Goal: Task Accomplishment & Management: Use online tool/utility

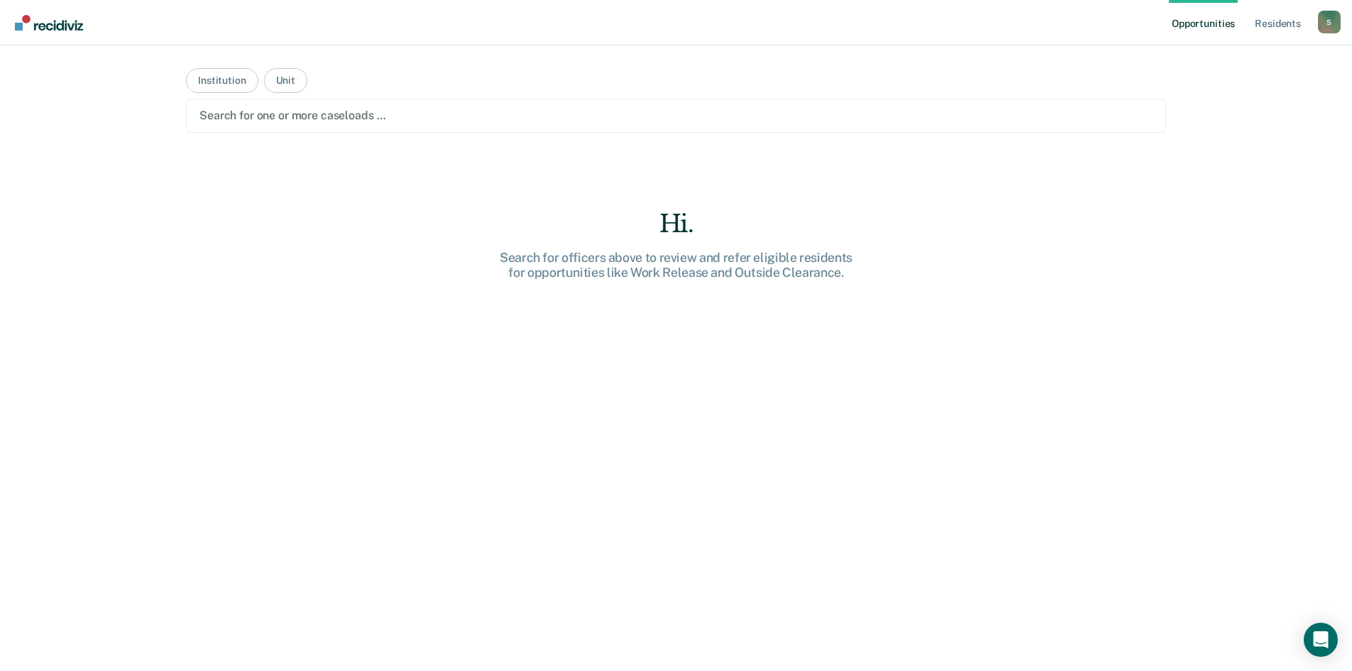
click at [224, 120] on div at bounding box center [675, 115] width 953 height 16
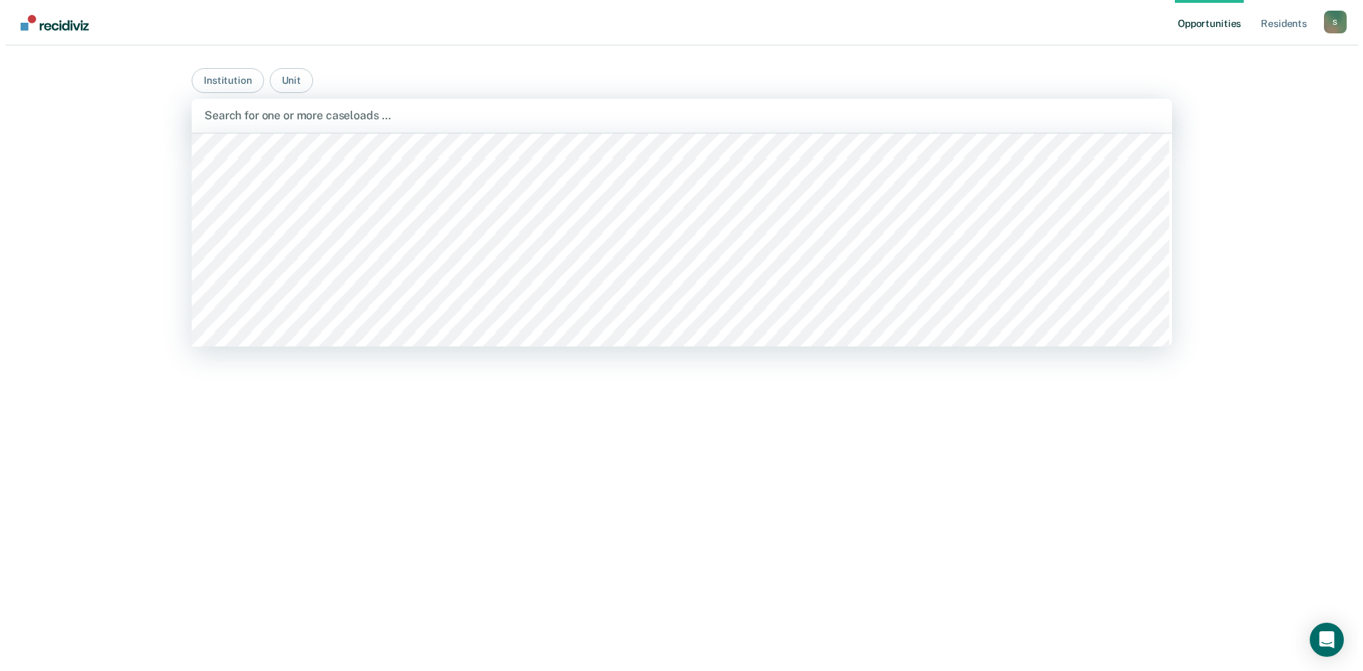
scroll to position [2058, 0]
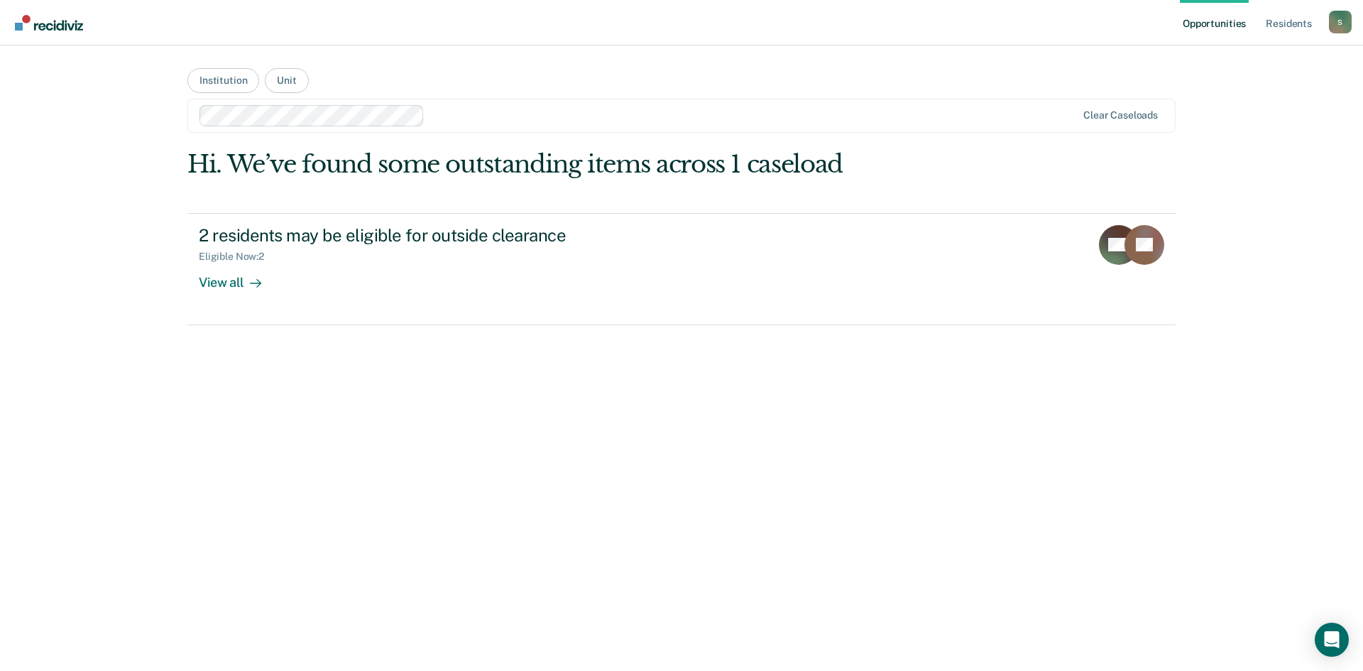
click at [1200, 26] on link "Opportunities" at bounding box center [1214, 22] width 69 height 45
click at [1339, 24] on div "S" at bounding box center [1340, 22] width 23 height 23
click at [1245, 53] on link "Profile" at bounding box center [1283, 58] width 114 height 12
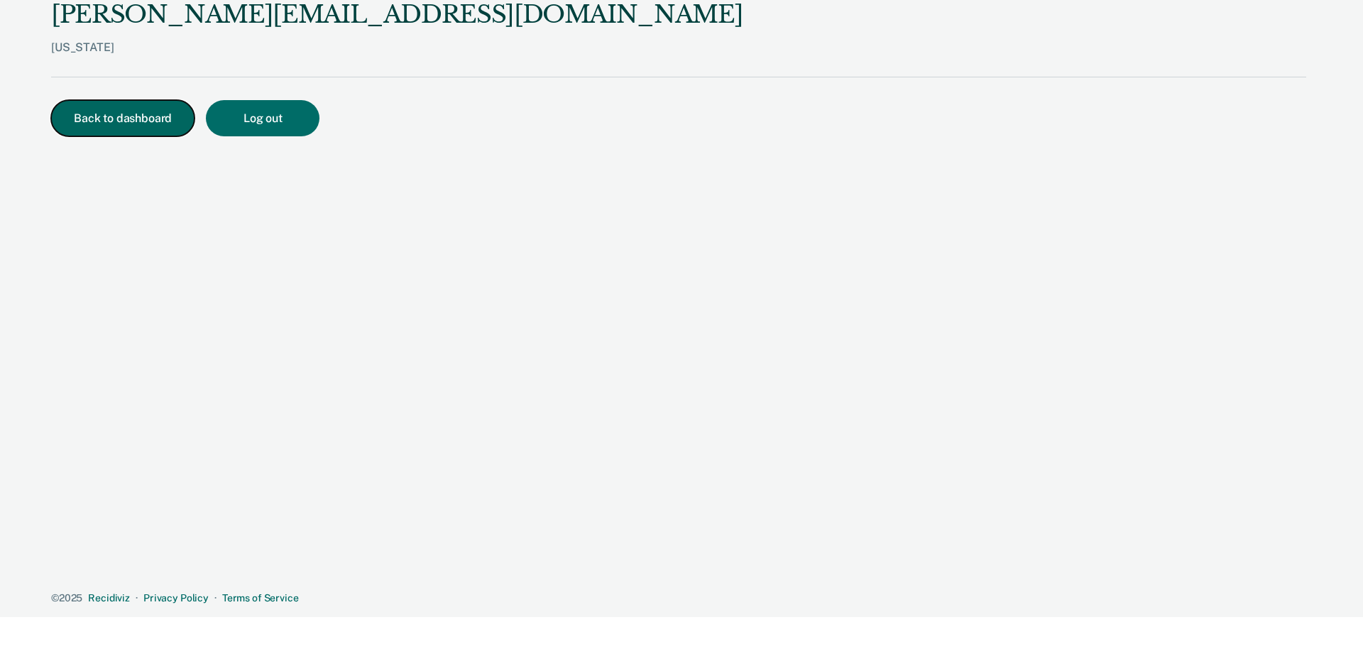
click at [138, 123] on button "Back to dashboard" at bounding box center [122, 118] width 143 height 36
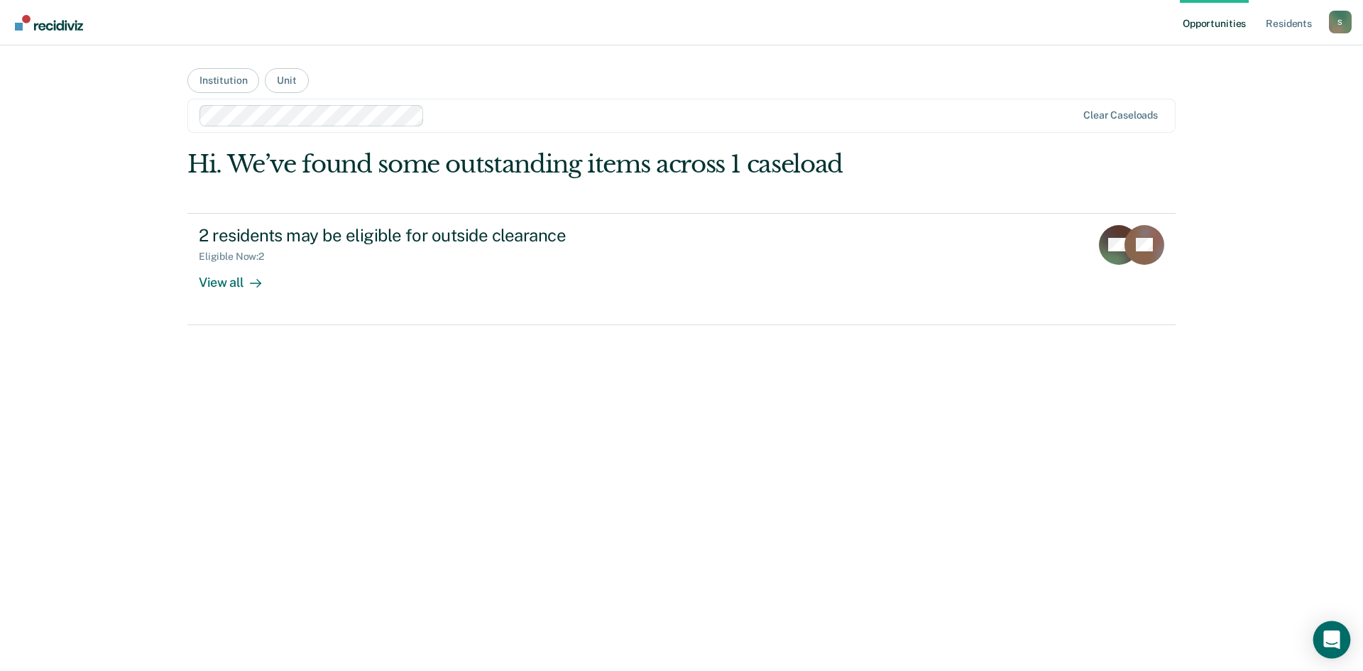
click at [1339, 645] on icon "Open Intercom Messenger" at bounding box center [1331, 639] width 18 height 18
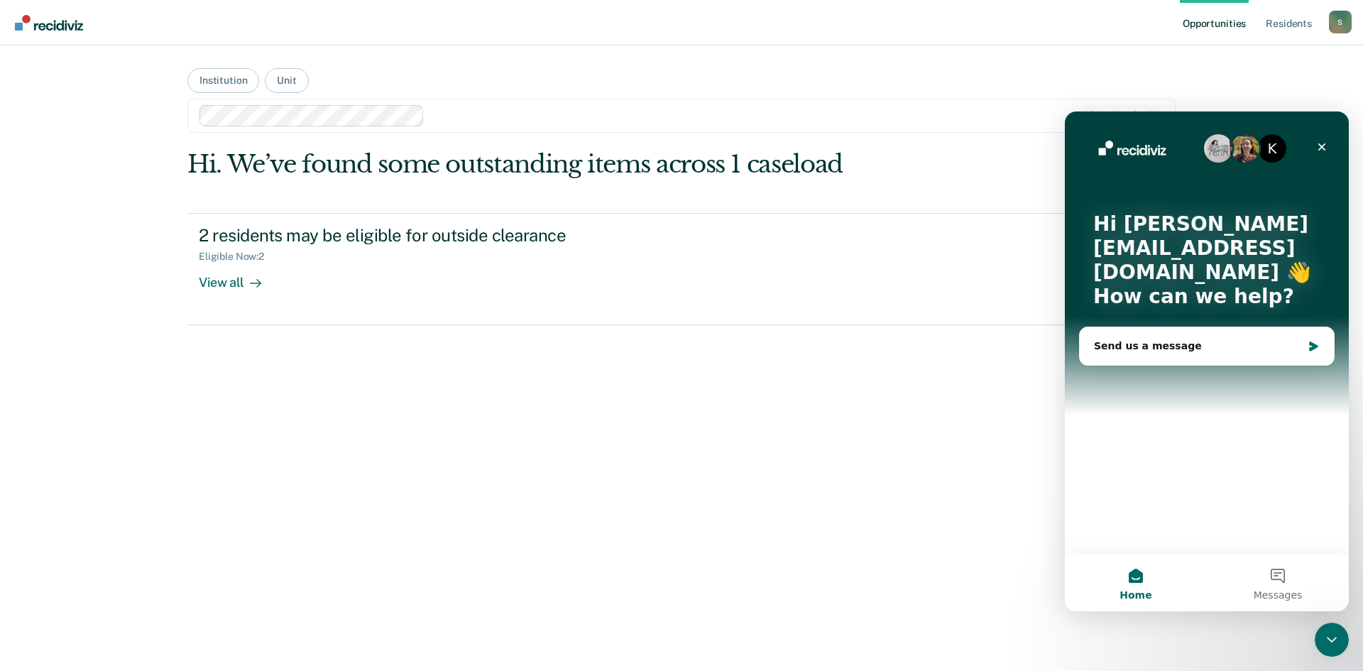
click at [1133, 590] on span "Home" at bounding box center [1135, 595] width 32 height 10
click at [1321, 147] on icon "Close" at bounding box center [1322, 147] width 8 height 8
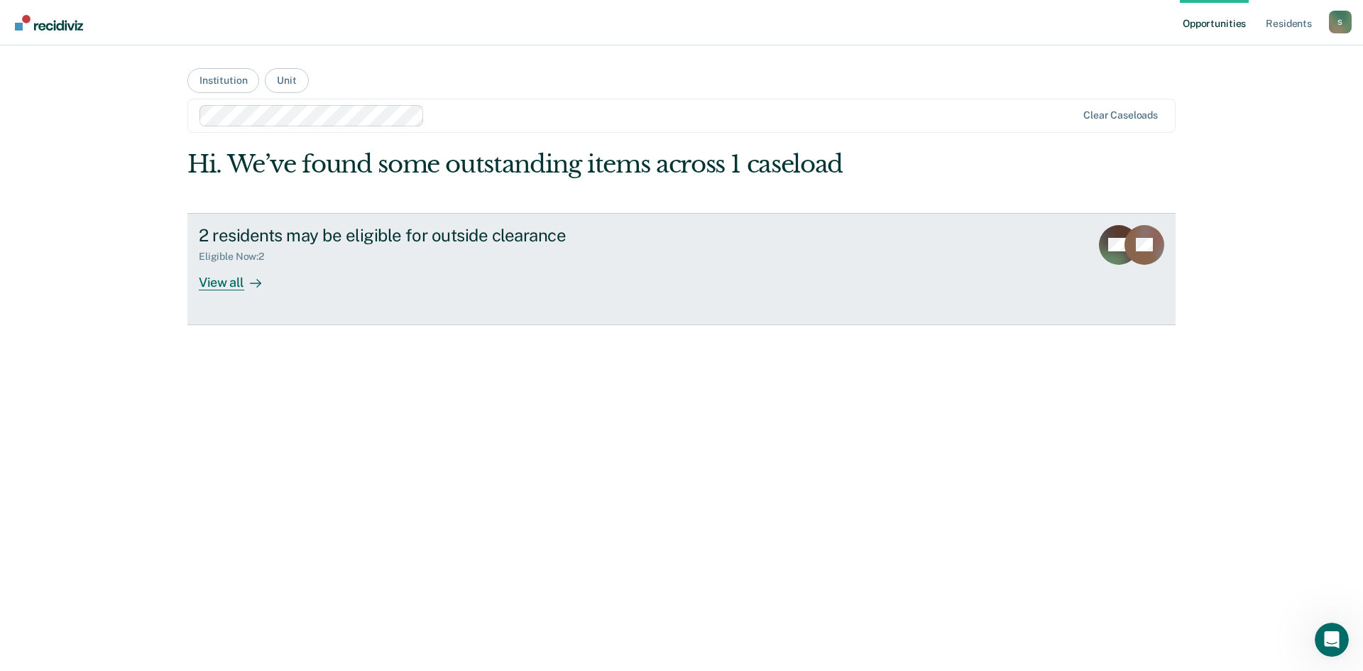
click at [226, 281] on div "View all" at bounding box center [238, 277] width 79 height 28
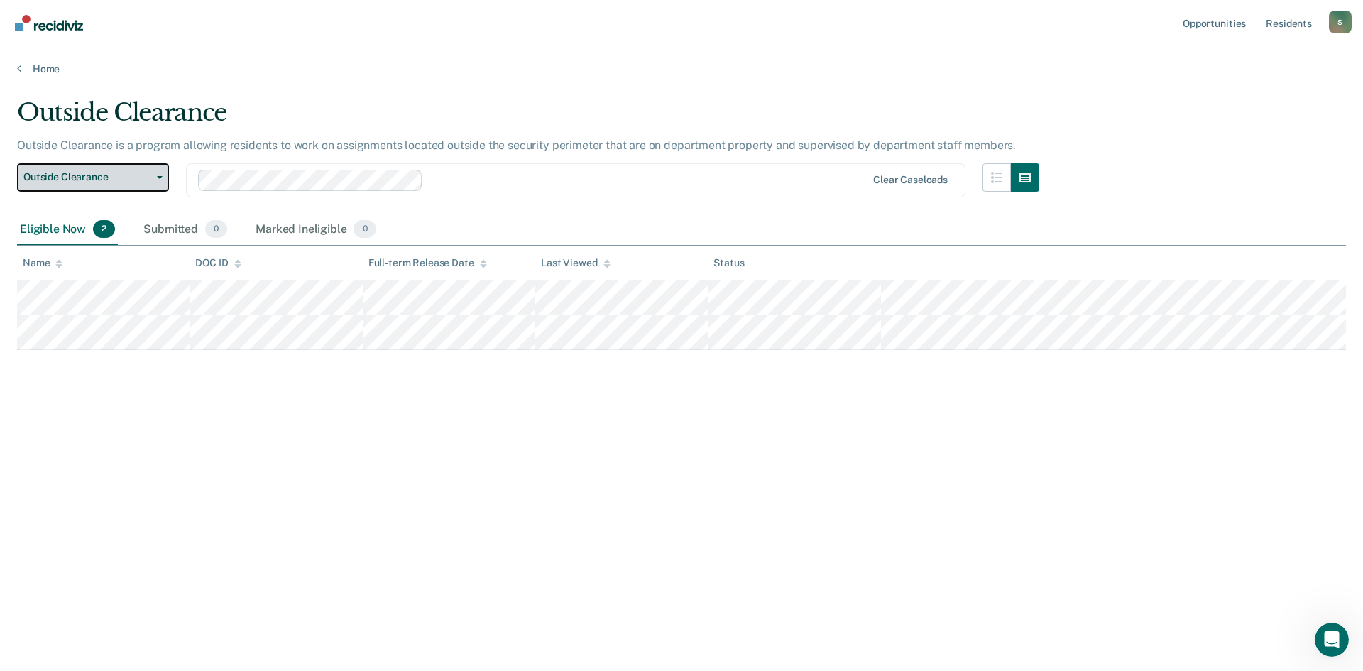
click at [151, 176] on span "button" at bounding box center [156, 177] width 11 height 3
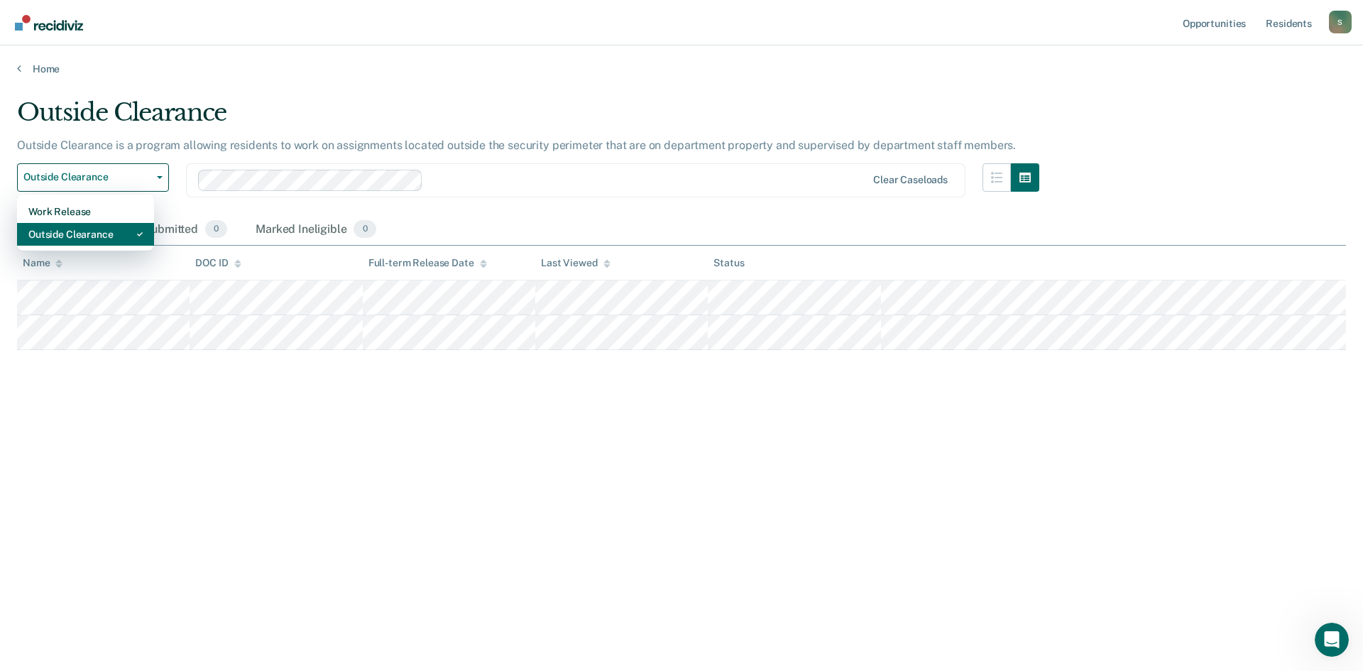
click at [53, 235] on div "Outside Clearance" at bounding box center [85, 234] width 114 height 23
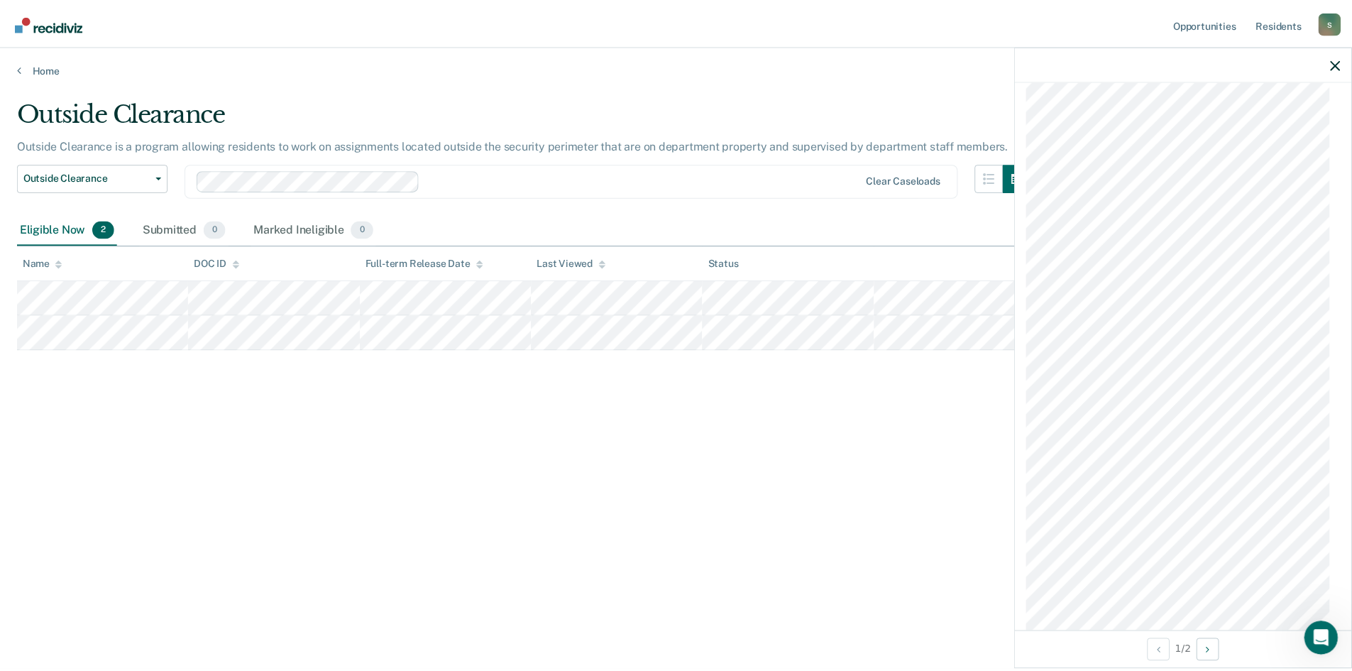
scroll to position [2164, 0]
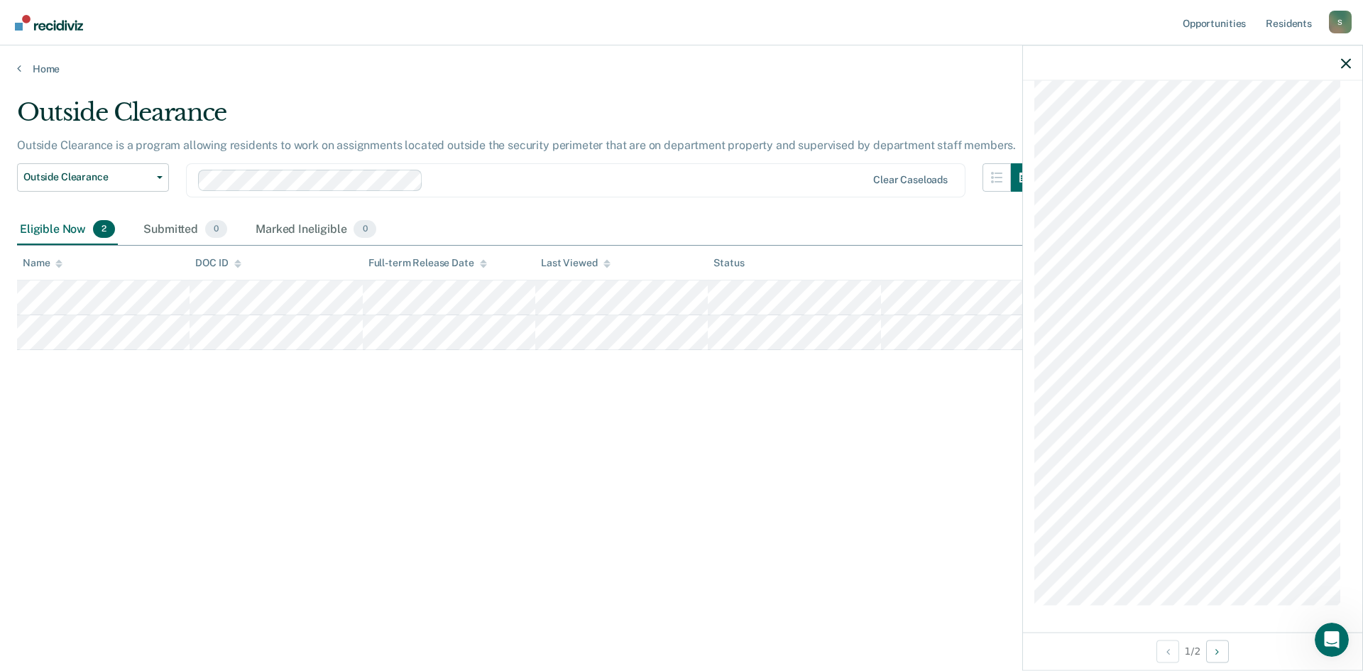
click at [906, 400] on div "Outside Clearance Outside Clearance is a program allowing residents to work on …" at bounding box center [681, 331] width 1329 height 466
click at [1340, 57] on div at bounding box center [1192, 62] width 339 height 35
click at [1348, 62] on icon "button" at bounding box center [1346, 63] width 10 height 10
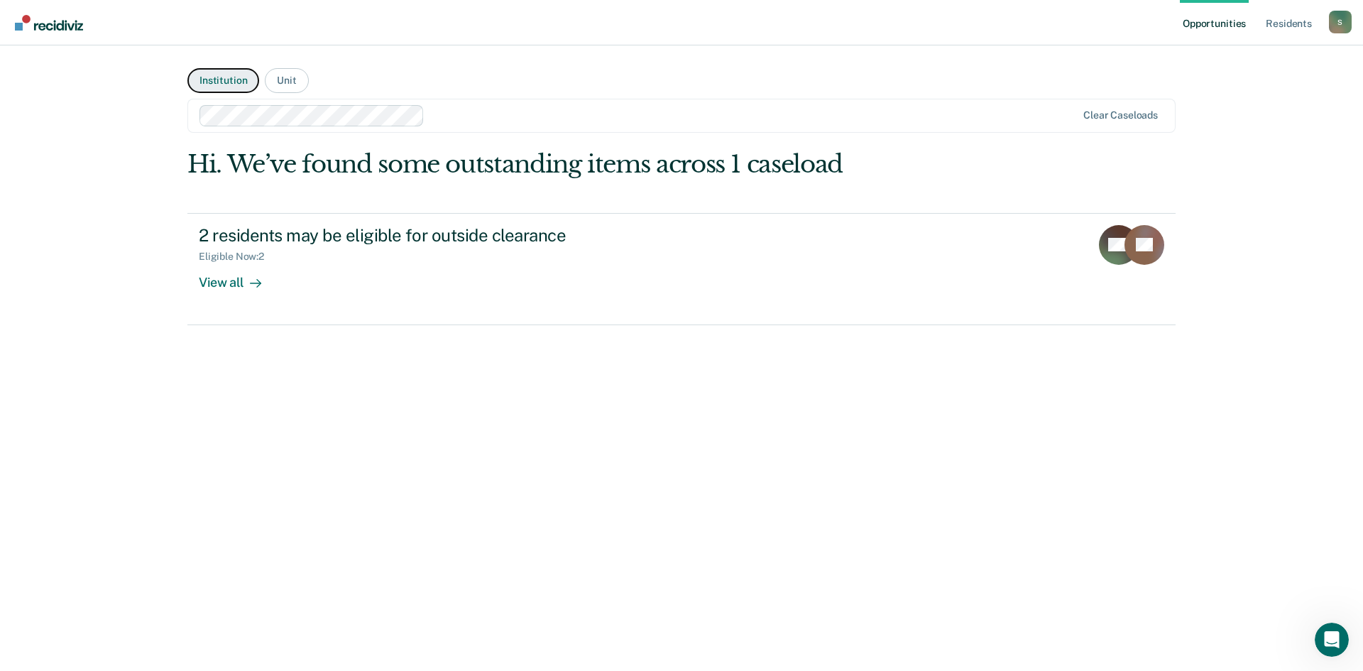
click at [220, 77] on button "Institution" at bounding box center [223, 80] width 72 height 25
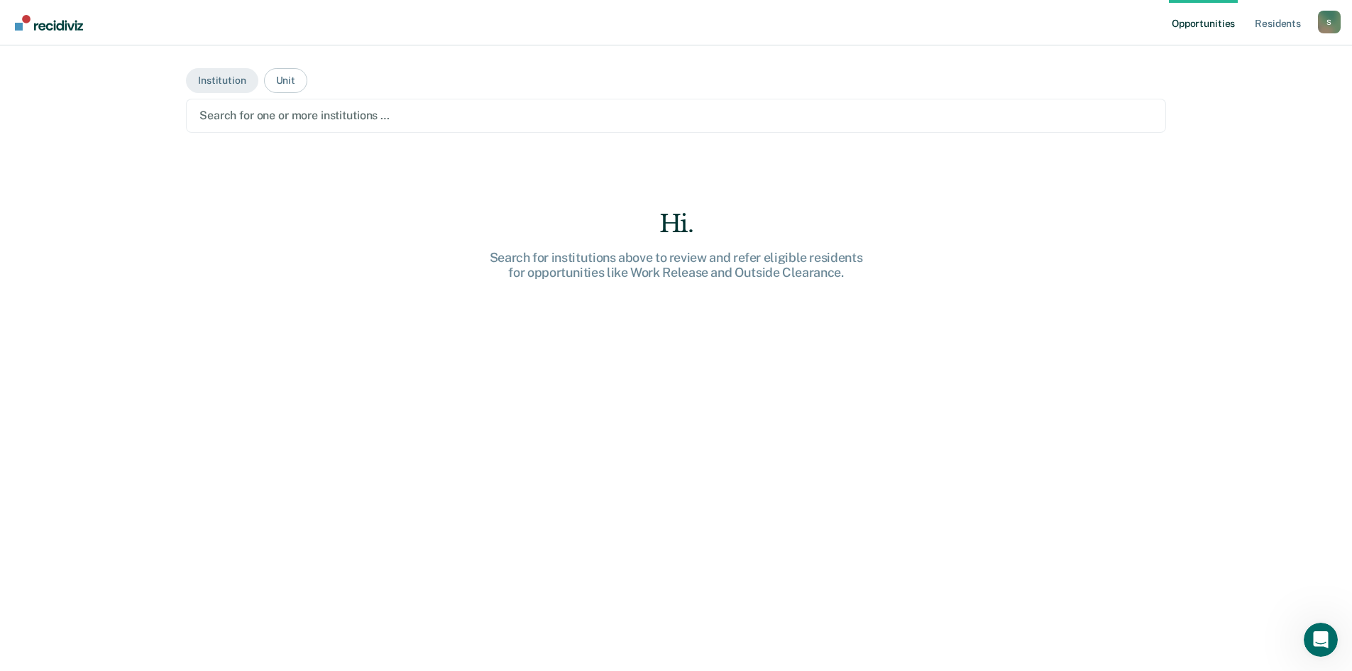
click at [280, 123] on div at bounding box center [675, 115] width 953 height 16
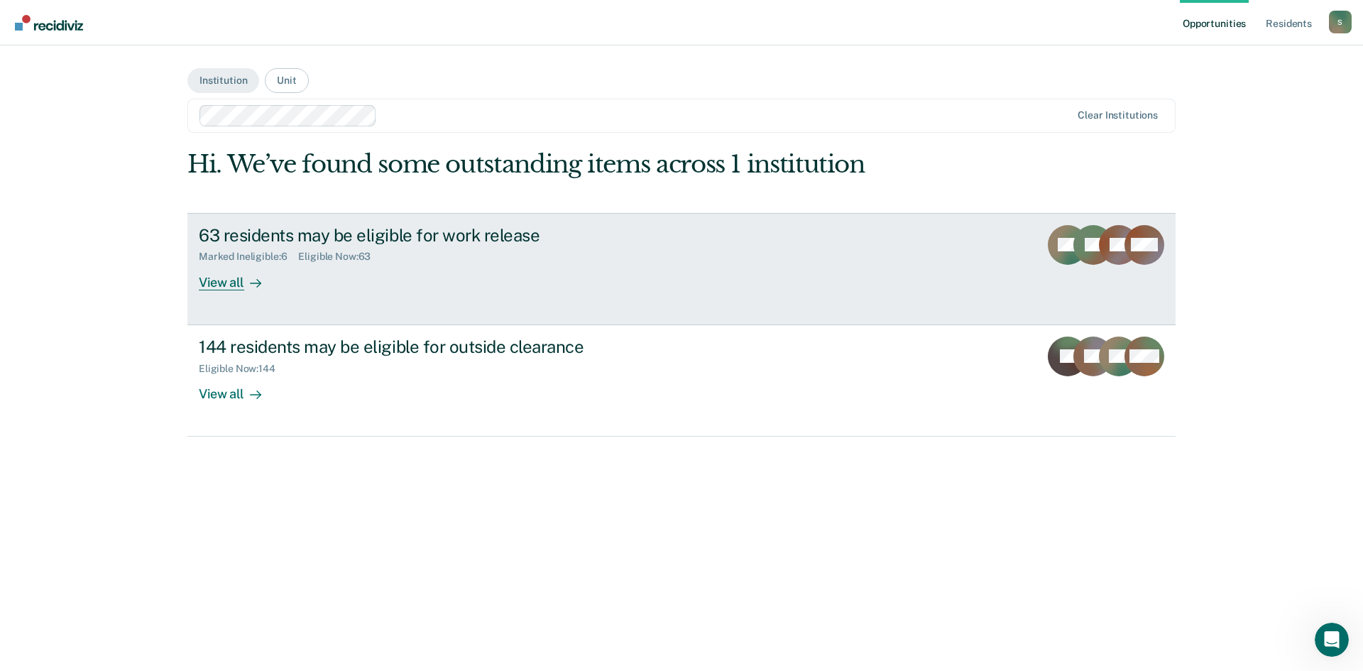
click at [233, 278] on div "View all" at bounding box center [238, 277] width 79 height 28
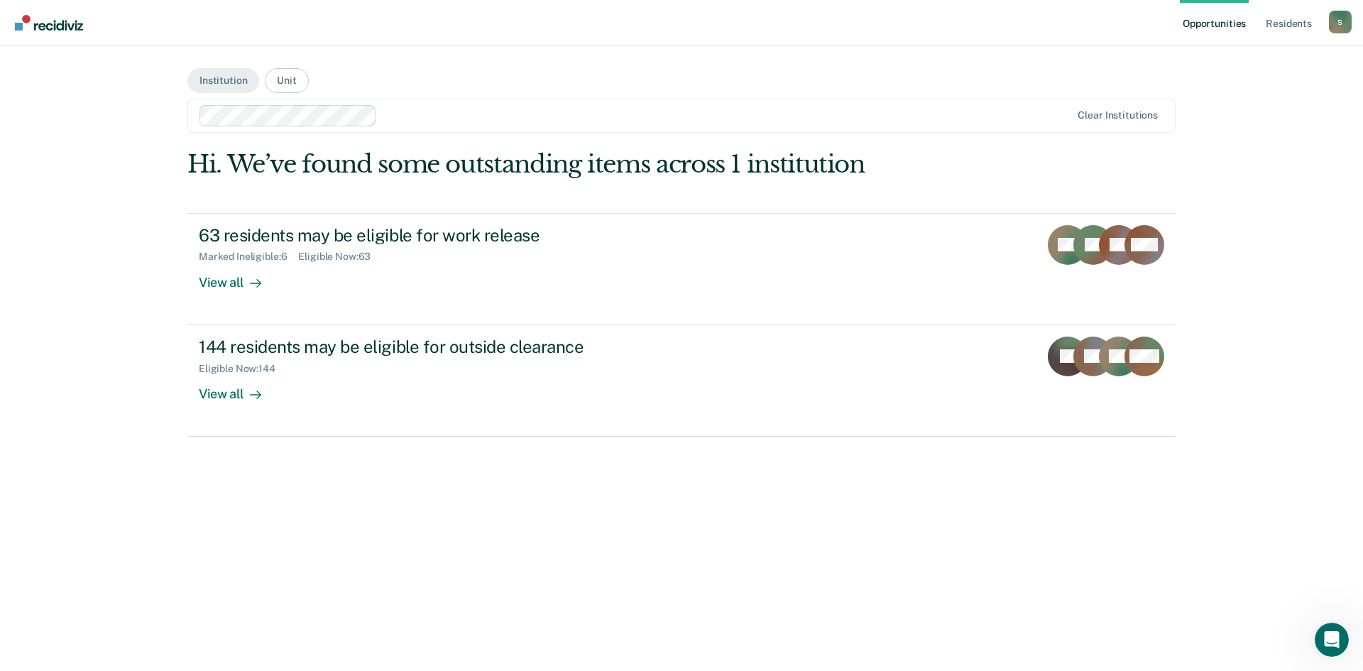
click at [229, 280] on div "Opportunities Resident s [PERSON_NAME][EMAIL_ADDRESS][DOMAIN_NAME] S Profile Ho…" at bounding box center [681, 335] width 1363 height 671
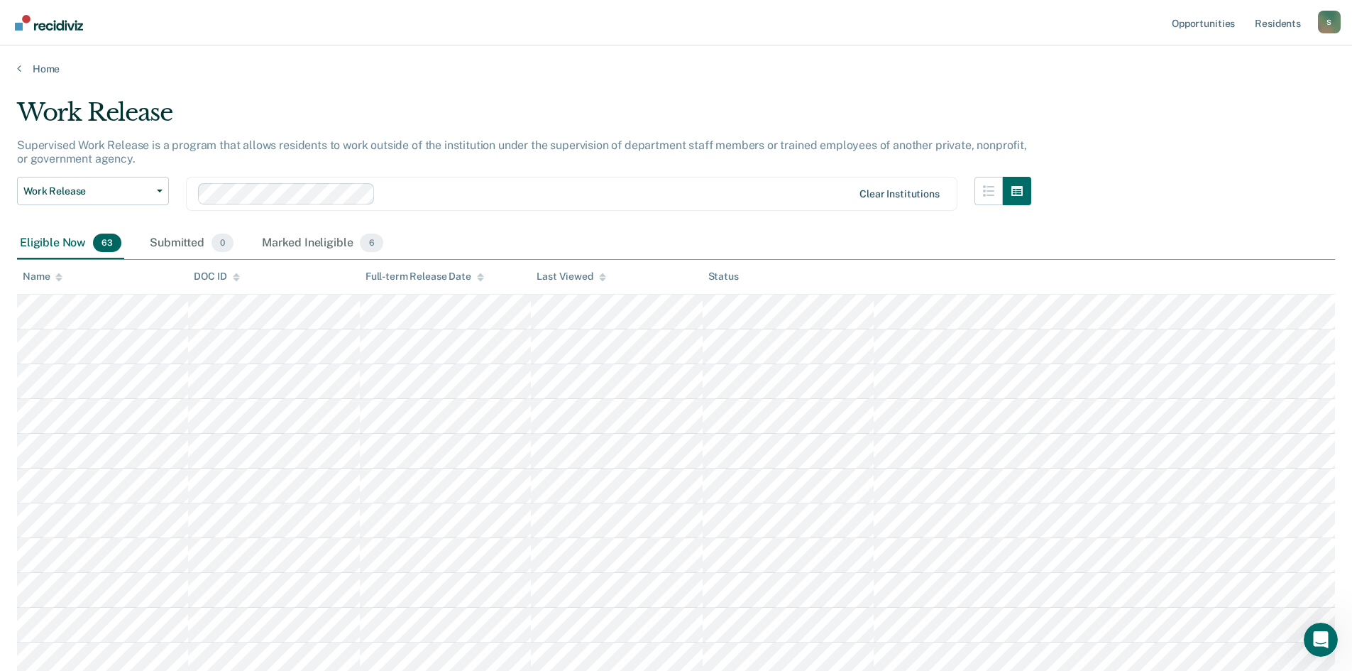
click at [895, 194] on div "Clear institutions" at bounding box center [899, 194] width 80 height 12
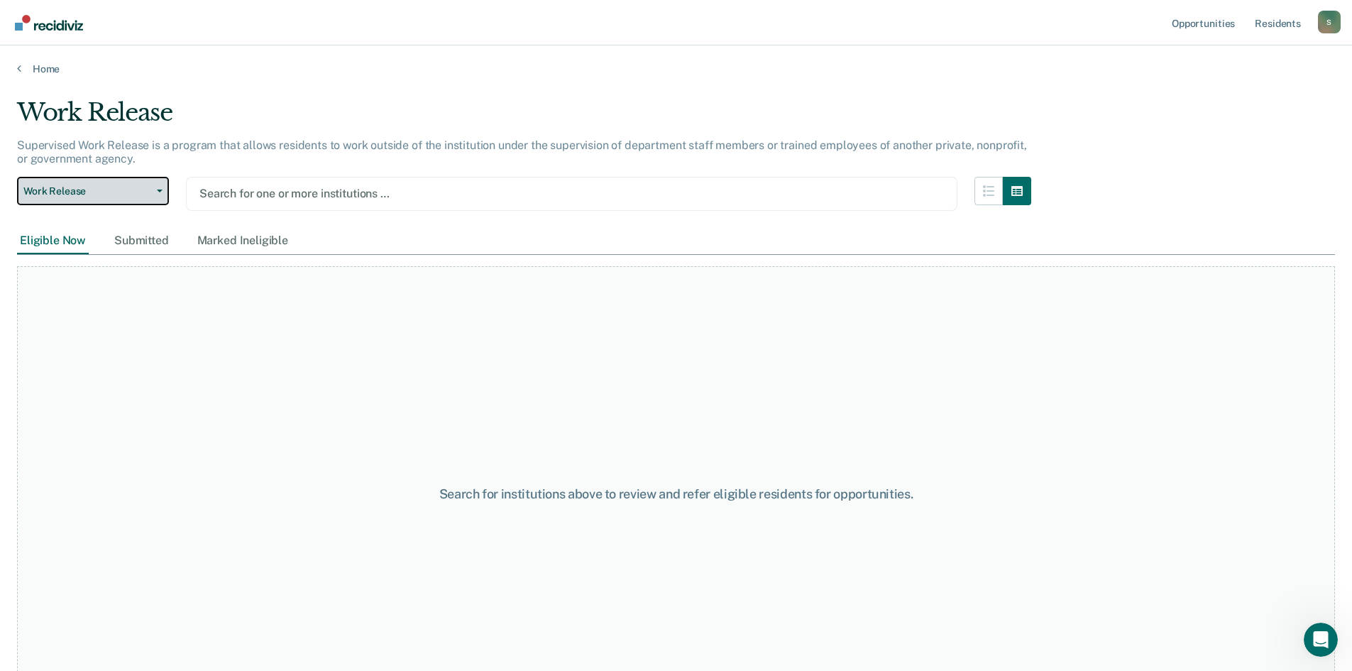
click at [154, 191] on span "button" at bounding box center [156, 190] width 11 height 3
click at [241, 199] on div at bounding box center [571, 193] width 744 height 16
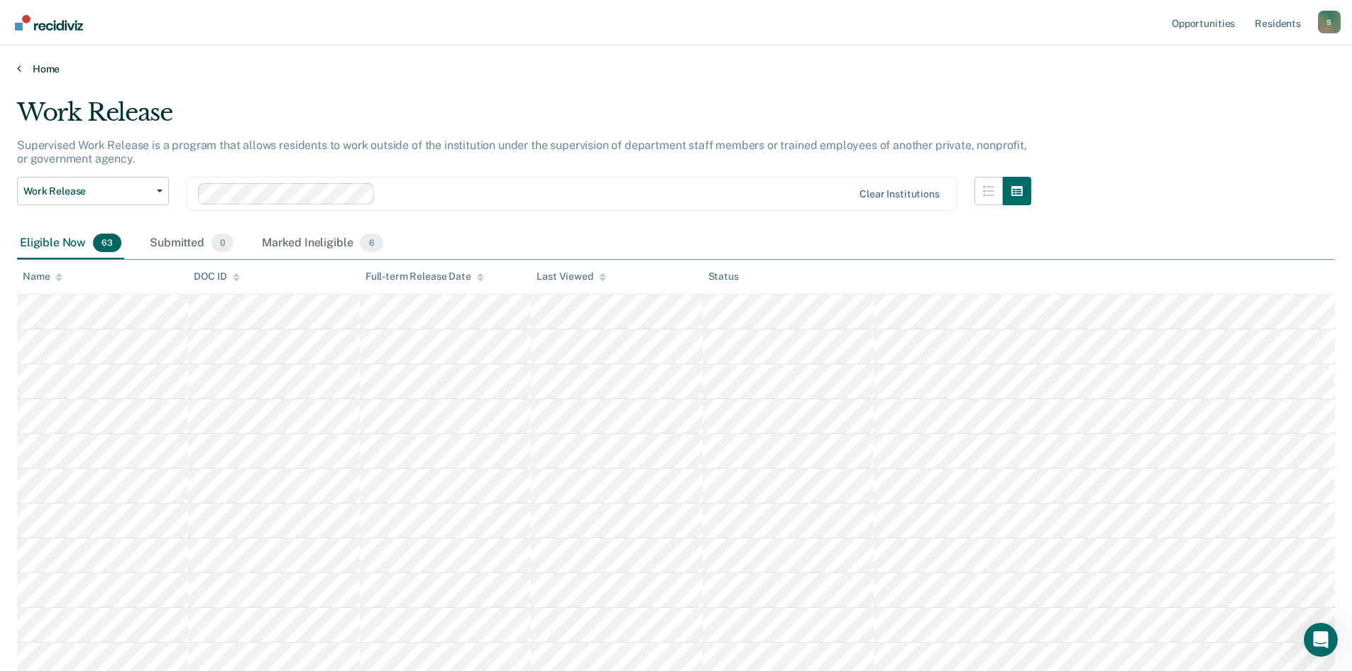
click at [38, 70] on link "Home" at bounding box center [676, 68] width 1318 height 13
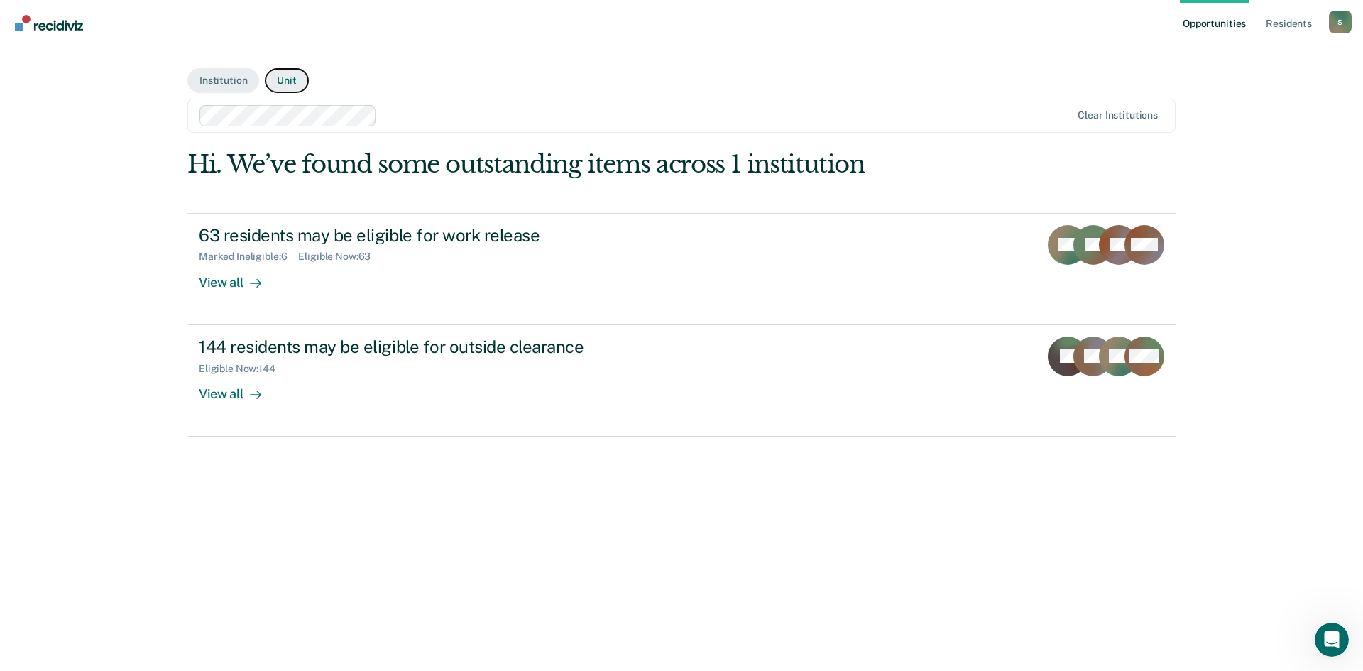
click at [276, 87] on button "Unit" at bounding box center [286, 80] width 43 height 25
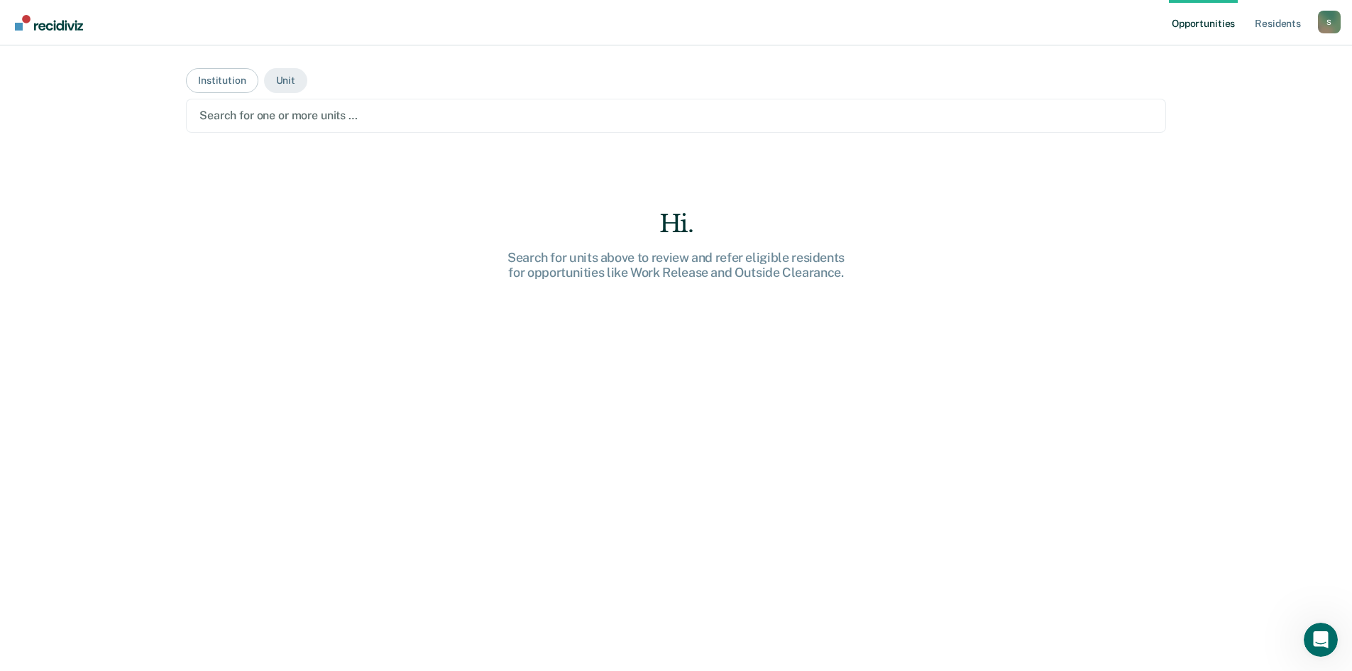
click at [297, 115] on div at bounding box center [675, 115] width 953 height 16
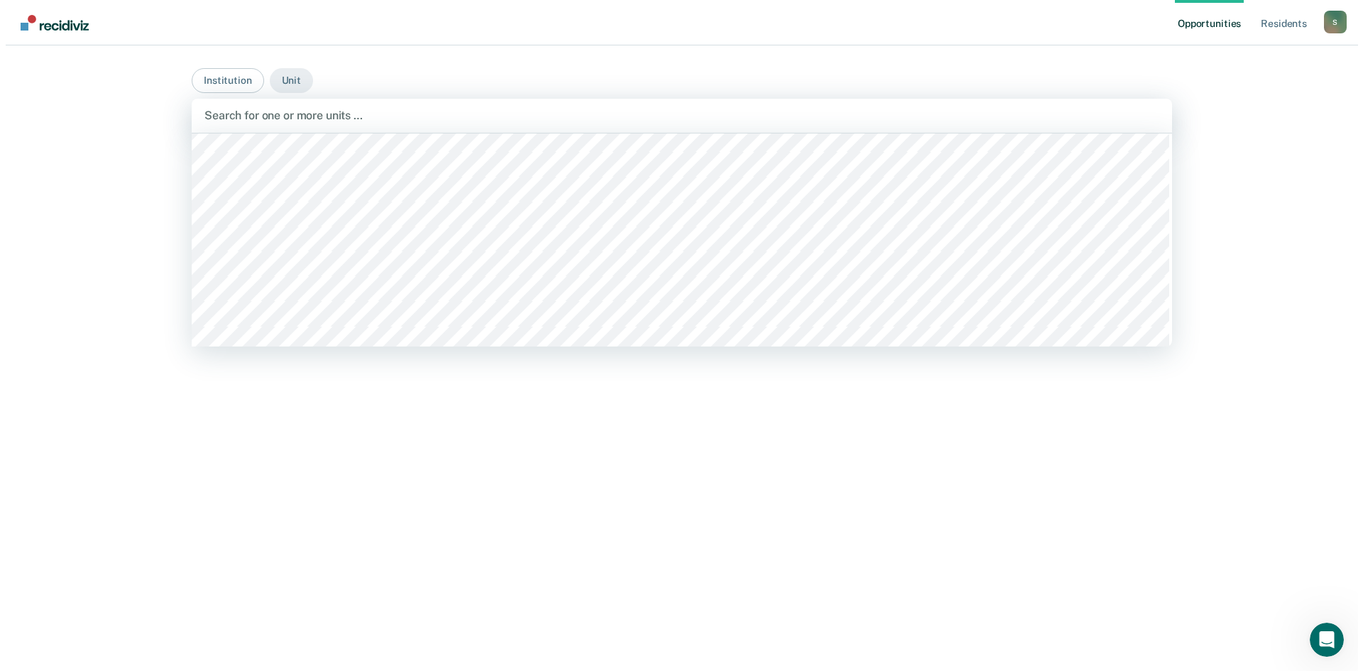
scroll to position [1987, 0]
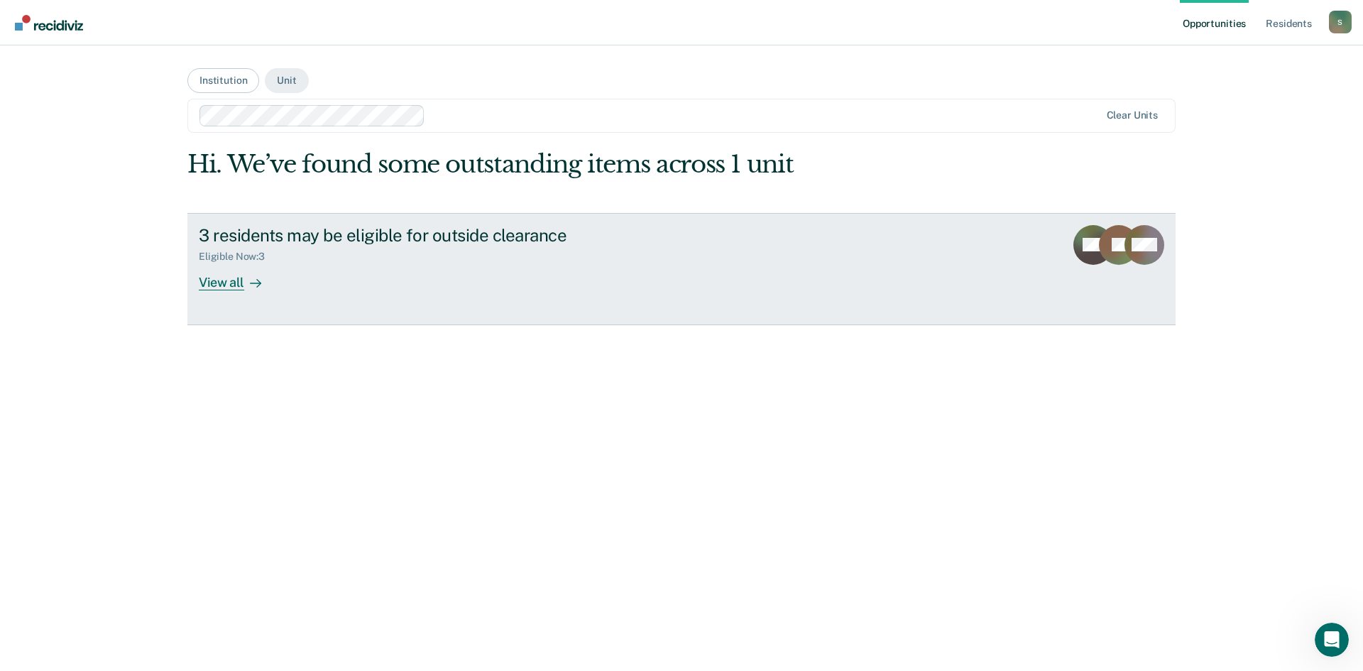
click at [233, 285] on div "View all" at bounding box center [238, 277] width 79 height 28
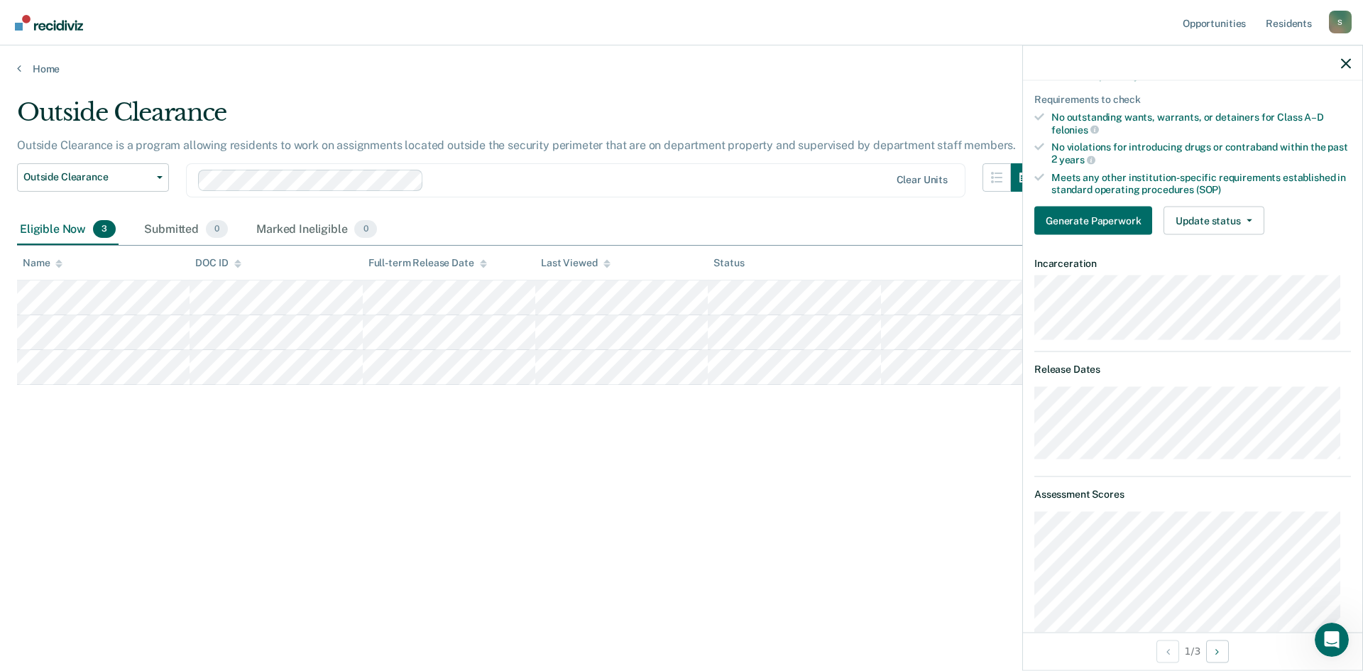
scroll to position [3, 0]
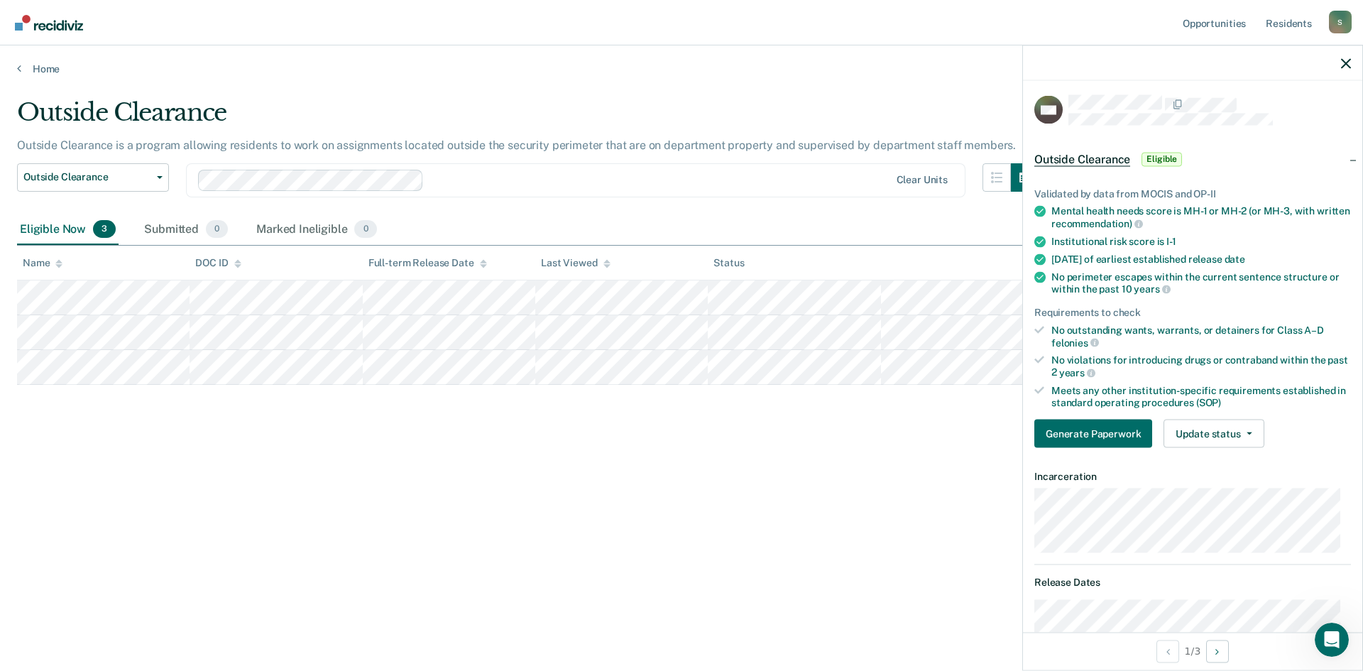
click at [1340, 61] on div at bounding box center [1192, 62] width 339 height 35
click at [1348, 67] on icon "button" at bounding box center [1346, 63] width 10 height 10
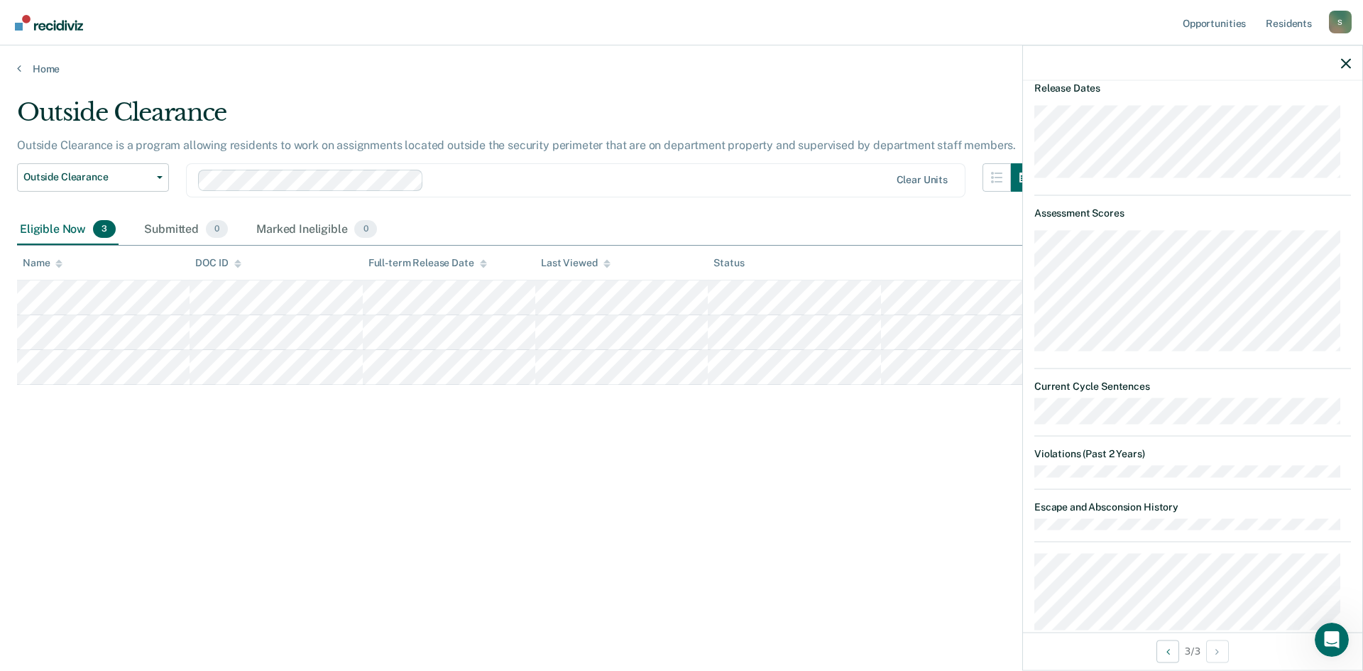
scroll to position [708, 0]
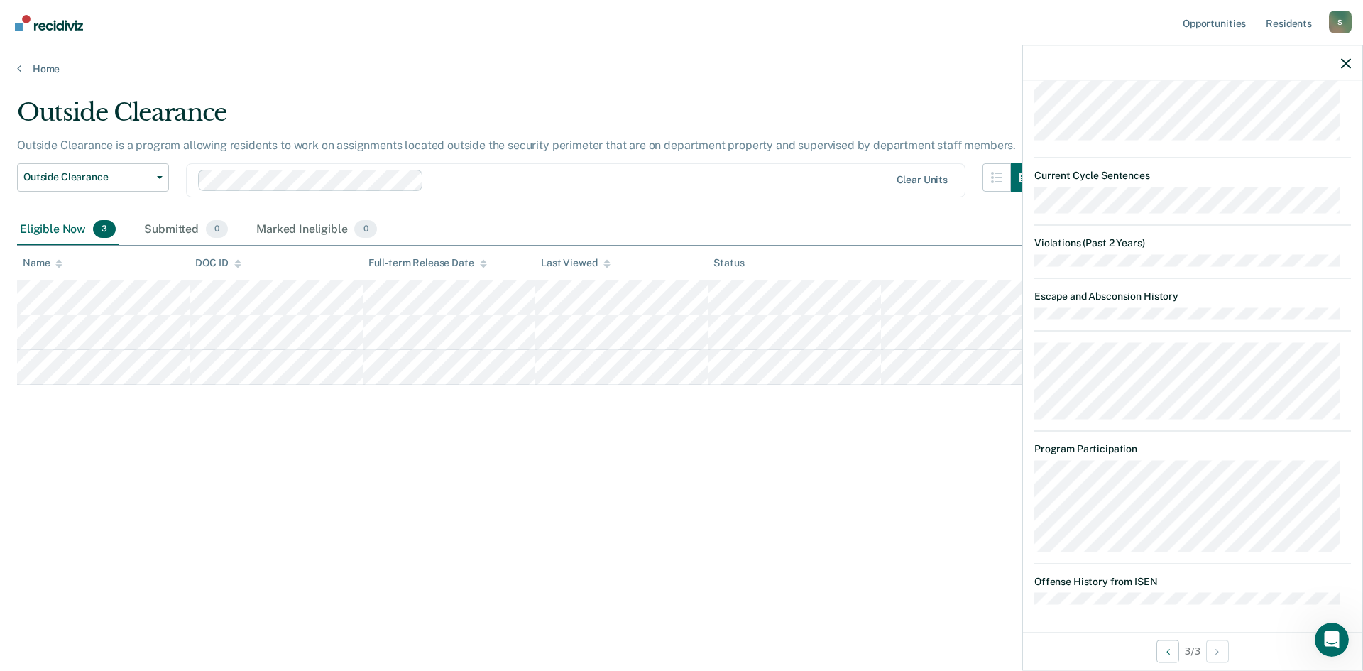
click at [901, 529] on div "Outside Clearance Outside Clearance is a program allowing residents to work on …" at bounding box center [681, 331] width 1329 height 466
click at [1346, 66] on icon "button" at bounding box center [1346, 63] width 10 height 10
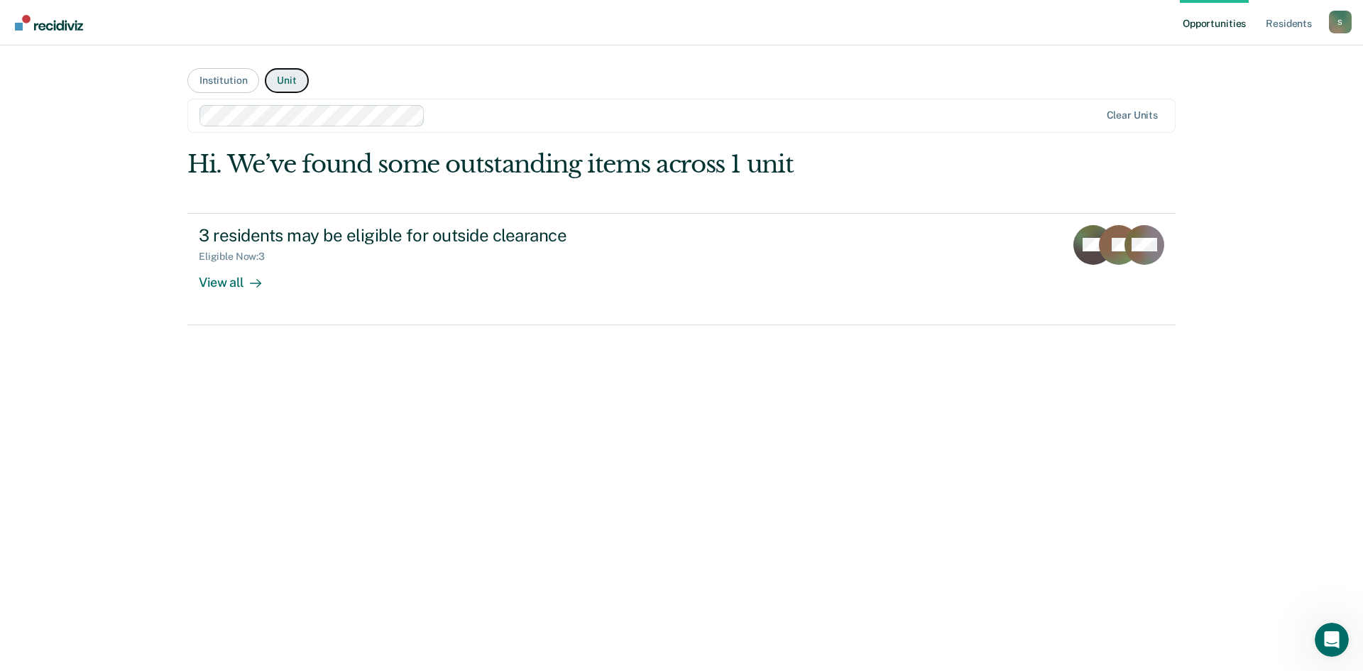
click at [285, 84] on button "Unit" at bounding box center [286, 80] width 43 height 25
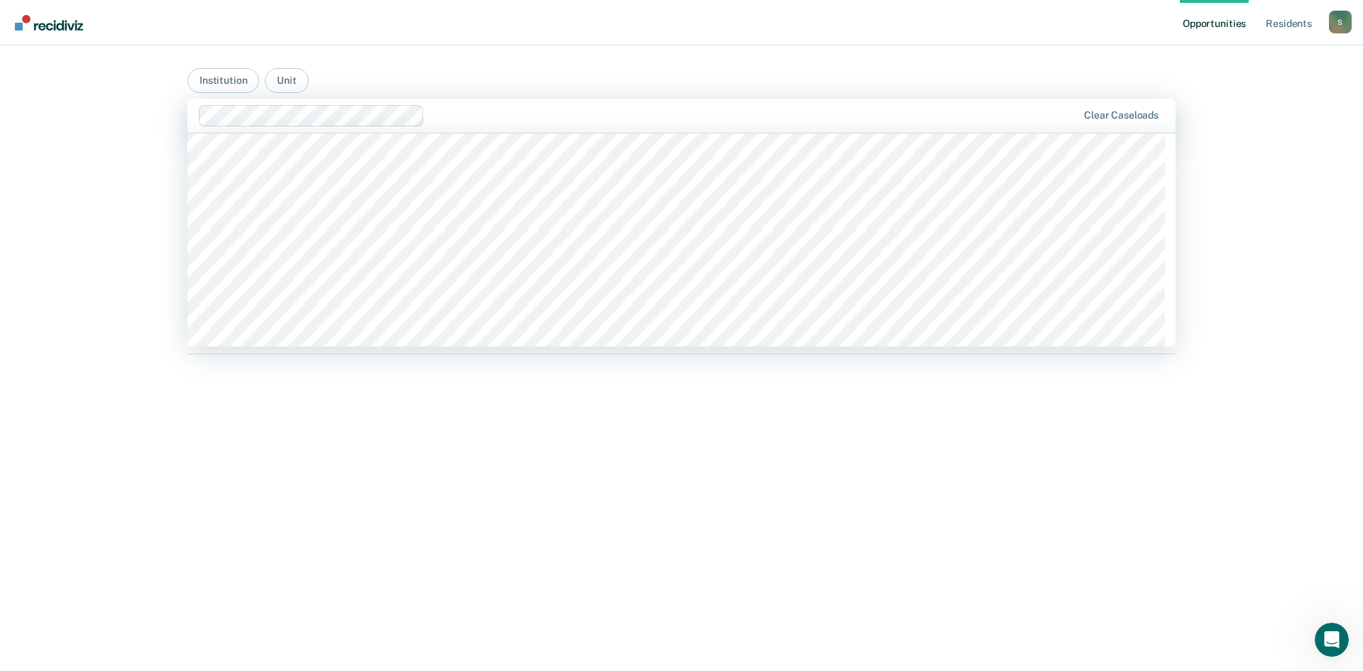
scroll to position [2058, 0]
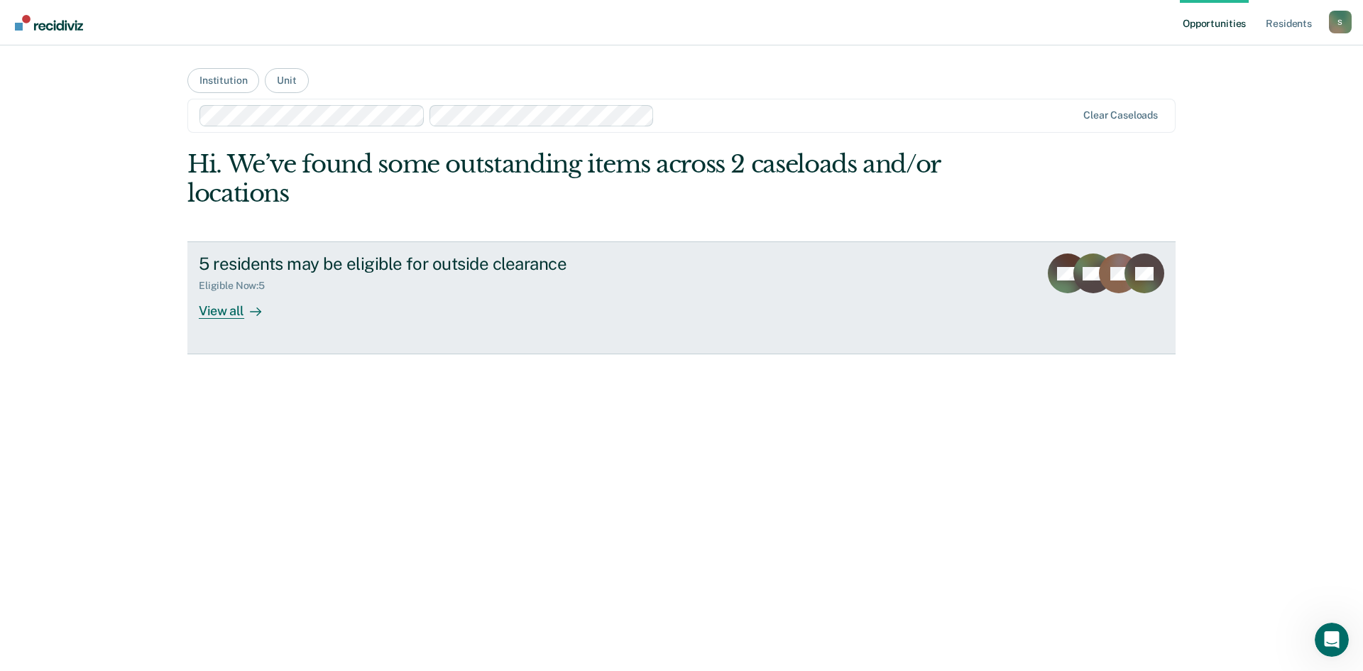
click at [220, 314] on div "View all" at bounding box center [238, 306] width 79 height 28
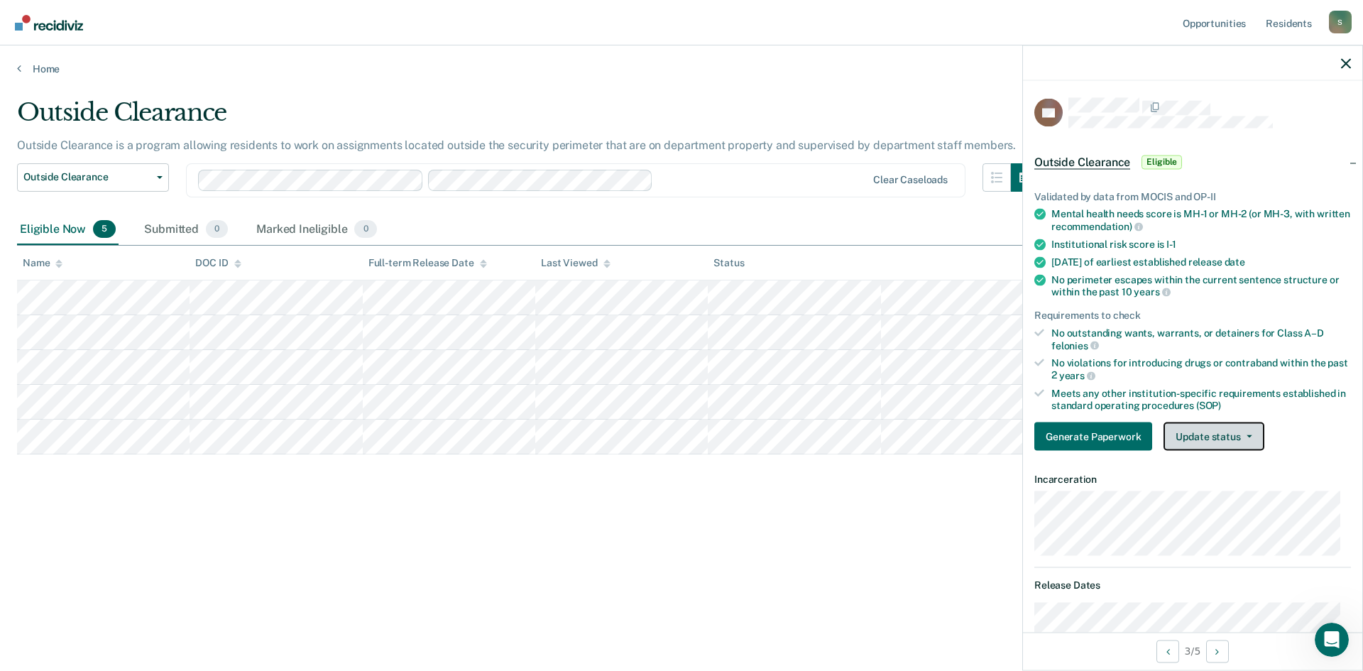
click at [1250, 439] on button "Update status" at bounding box center [1213, 436] width 100 height 28
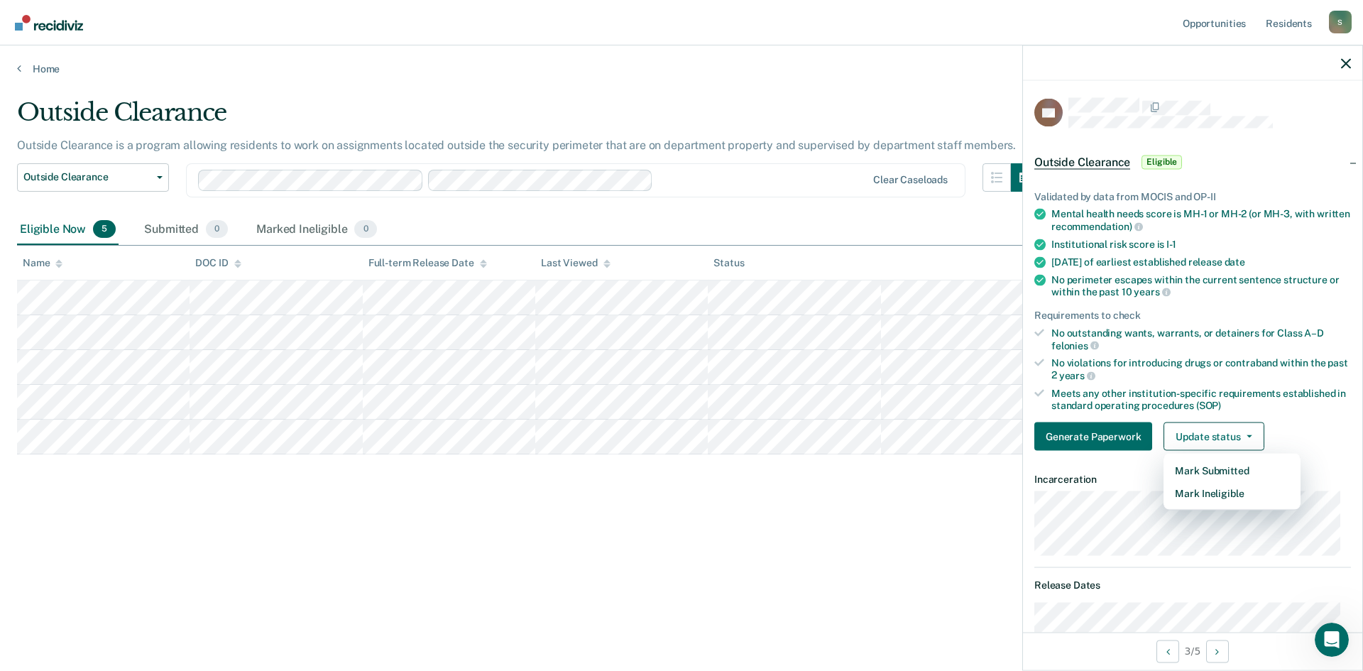
click at [962, 538] on div "Outside Clearance Outside Clearance is a program allowing residents to work on …" at bounding box center [681, 331] width 1329 height 466
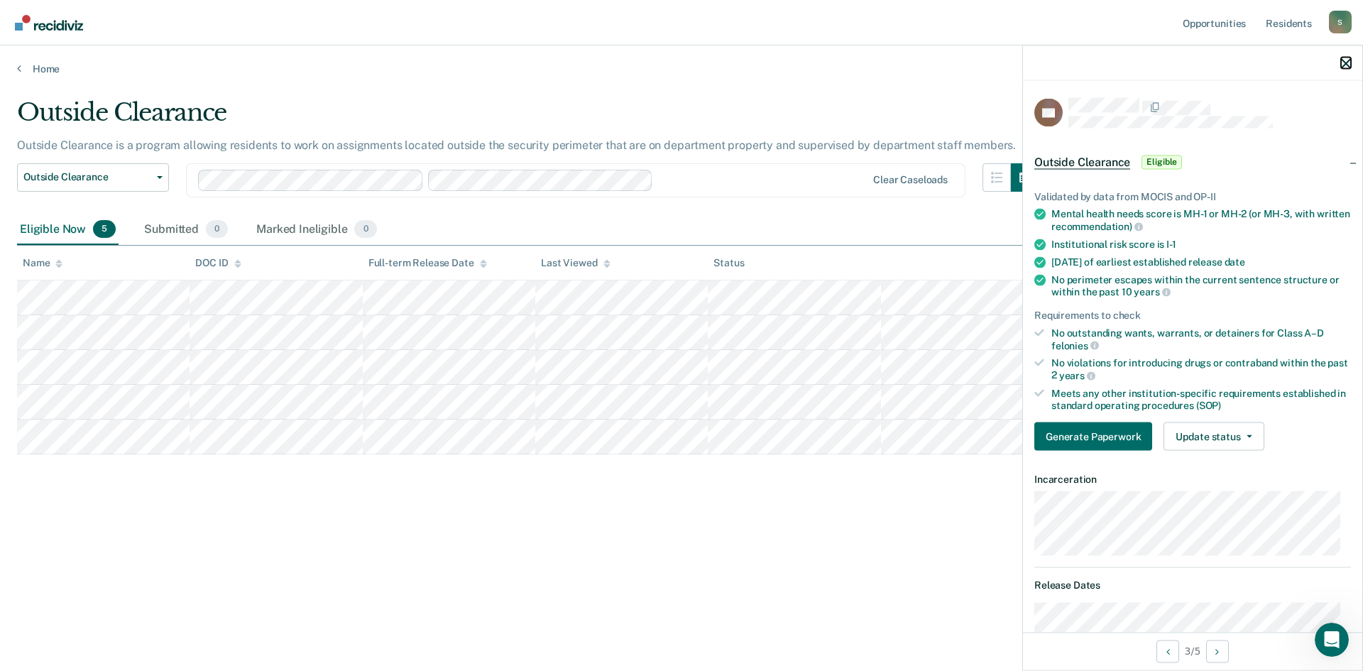
click at [1342, 63] on icon "button" at bounding box center [1346, 63] width 10 height 10
